Goal: Transaction & Acquisition: Purchase product/service

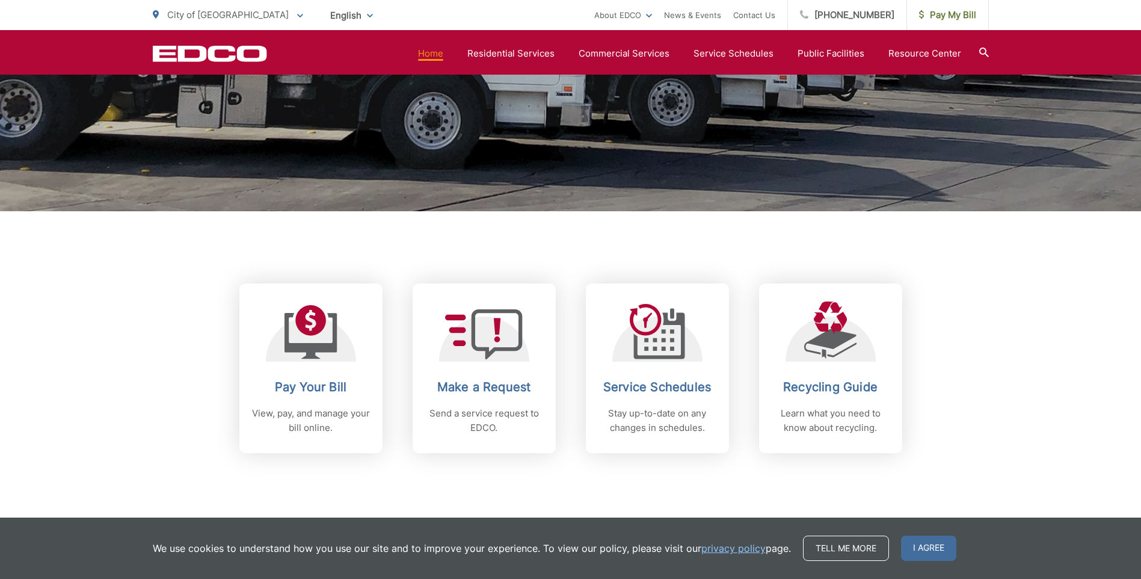
scroll to position [421, 0]
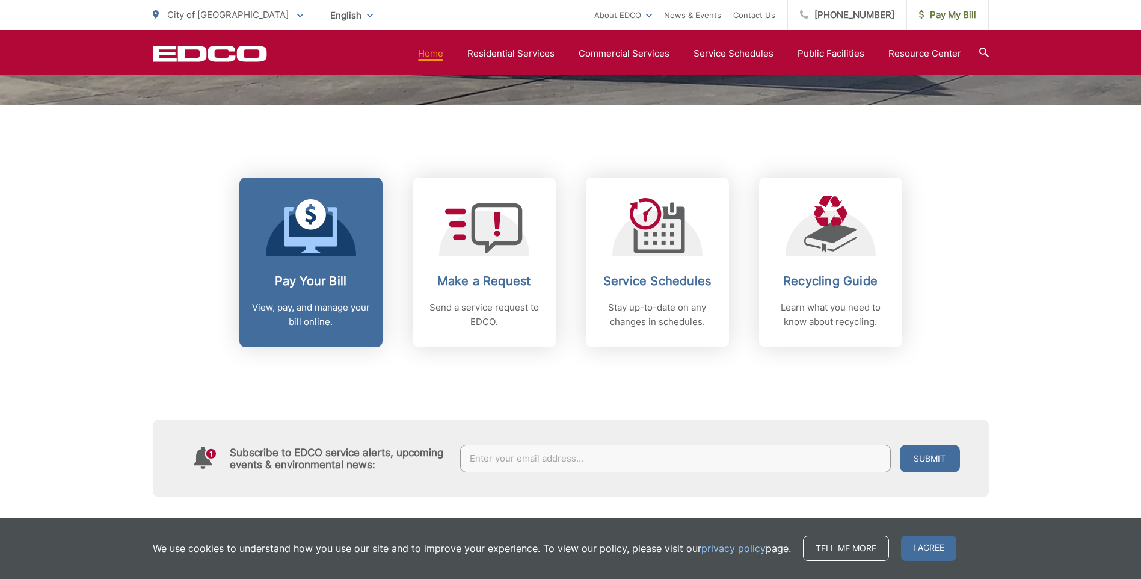
click at [317, 208] on icon at bounding box center [310, 214] width 31 height 31
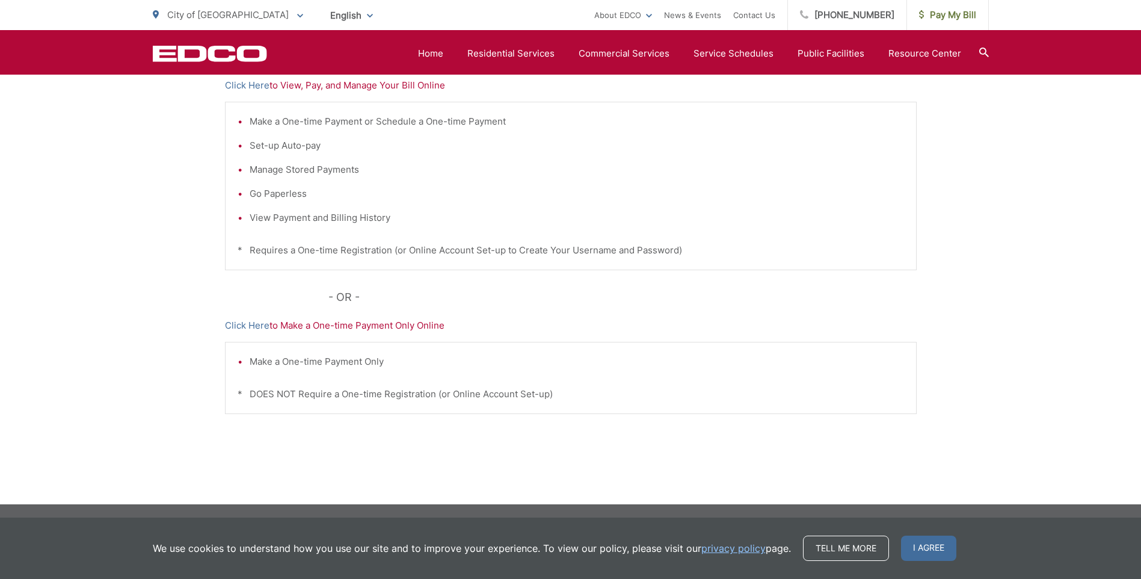
scroll to position [156, 0]
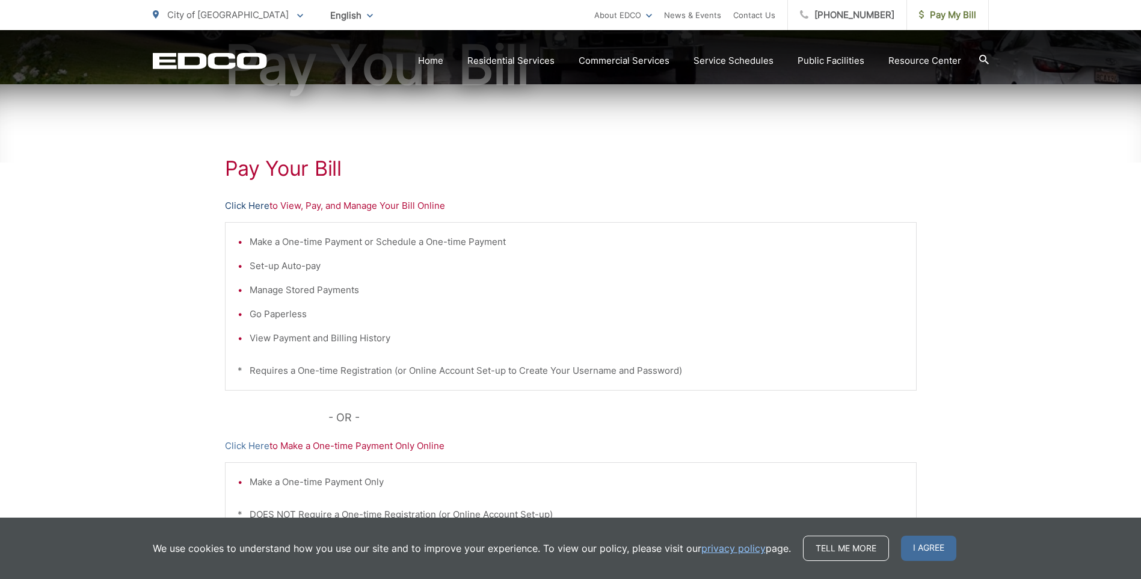
click at [246, 201] on link "Click Here" at bounding box center [247, 205] width 45 height 14
